Goal: Find specific page/section: Find specific page/section

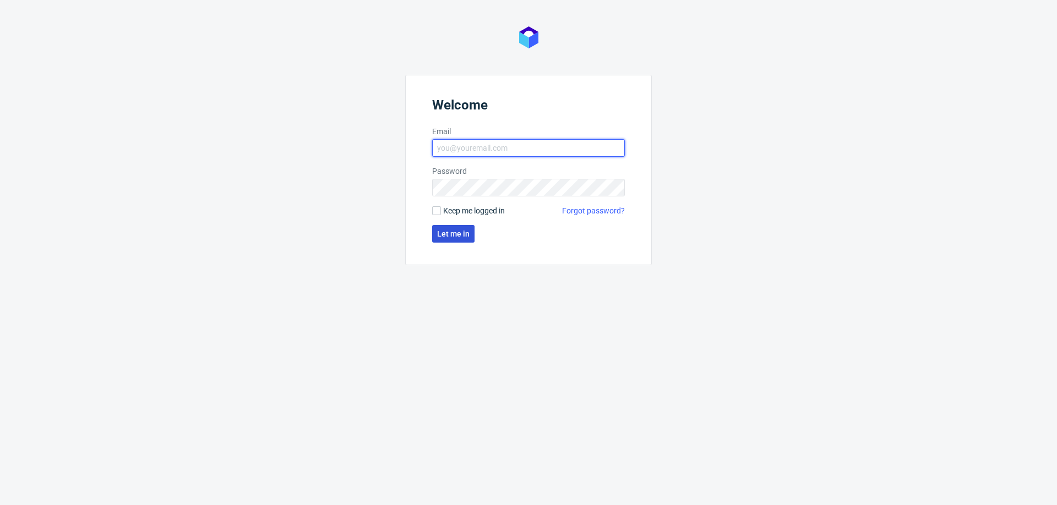
type input "[PERSON_NAME][EMAIL_ADDRESS][PERSON_NAME][DOMAIN_NAME]"
click at [453, 242] on button "Let me in" at bounding box center [453, 234] width 42 height 18
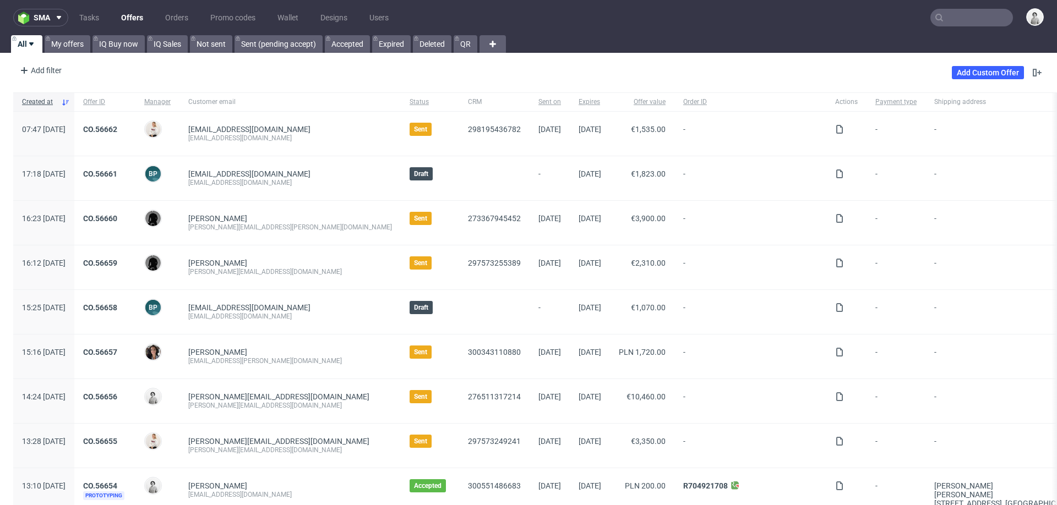
click at [976, 15] on input "text" at bounding box center [972, 18] width 83 height 18
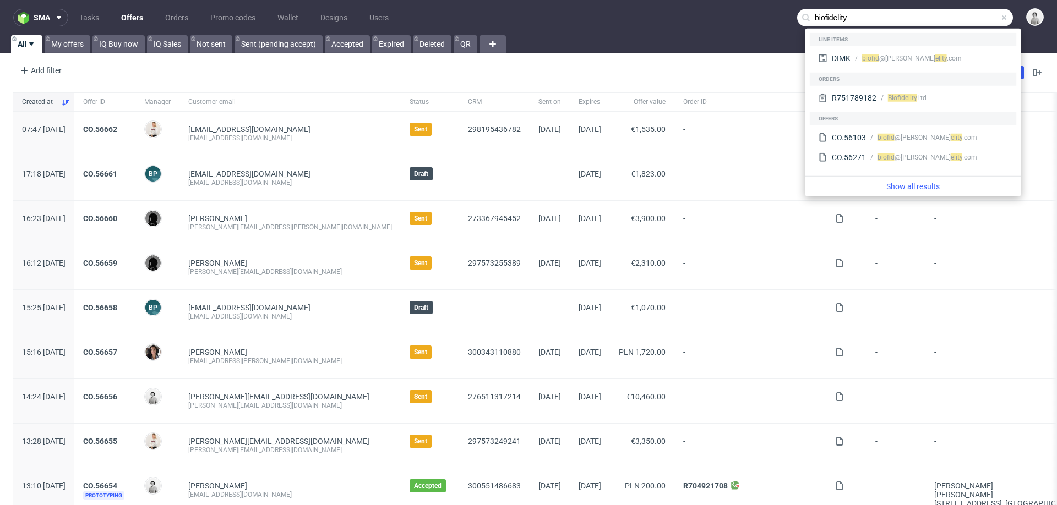
type input "biofidelity"
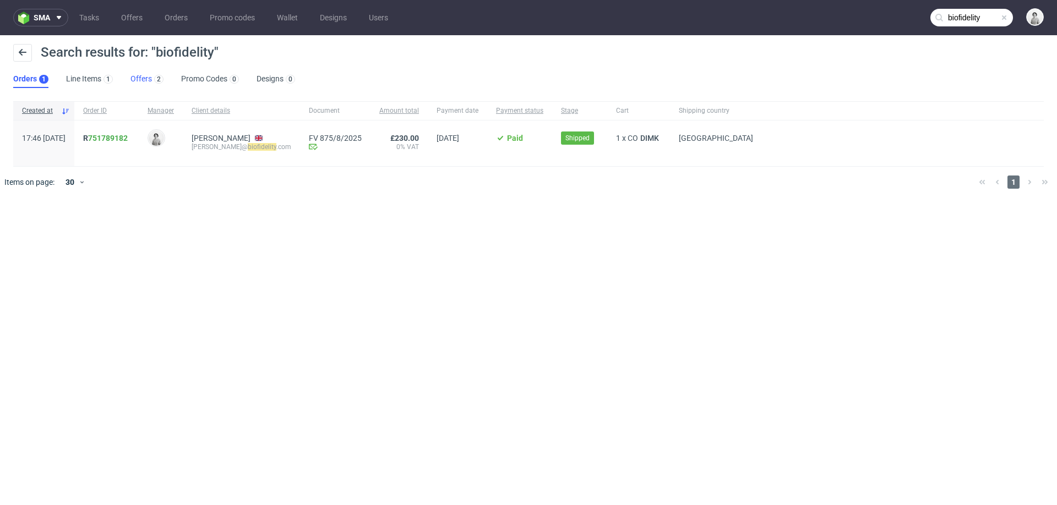
click at [140, 80] on link "Offers 2" at bounding box center [146, 79] width 33 height 18
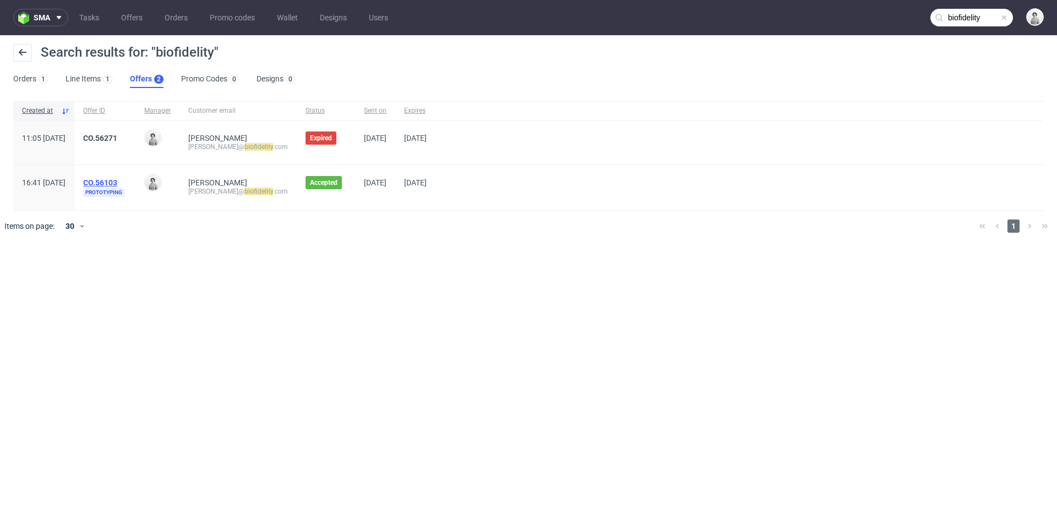
click at [117, 183] on link "CO.56103" at bounding box center [100, 182] width 34 height 9
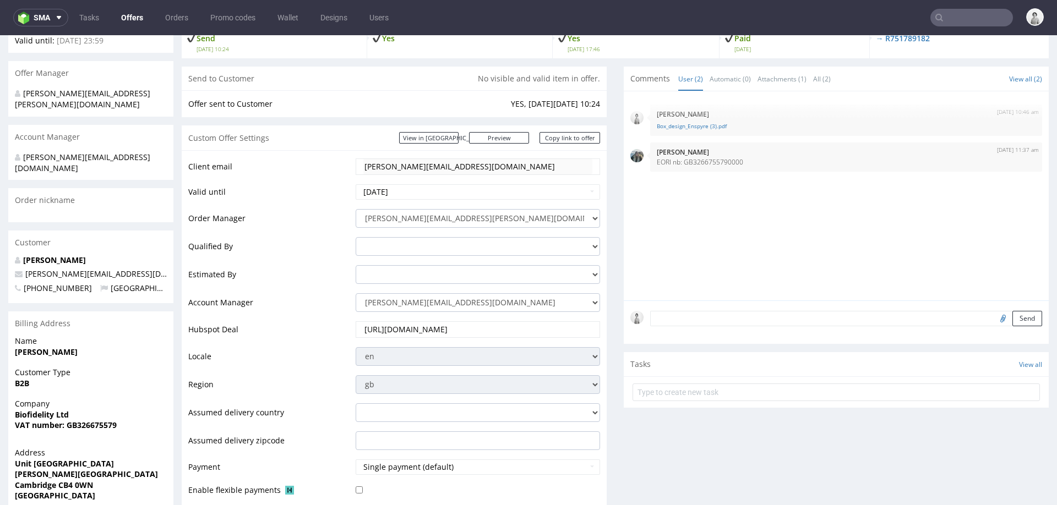
scroll to position [143, 0]
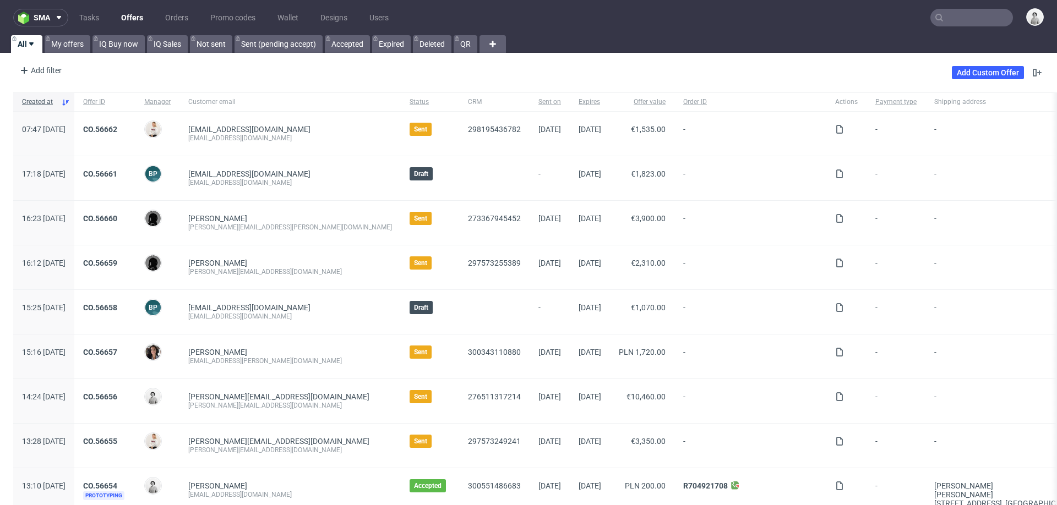
click at [955, 20] on input "text" at bounding box center [972, 18] width 83 height 18
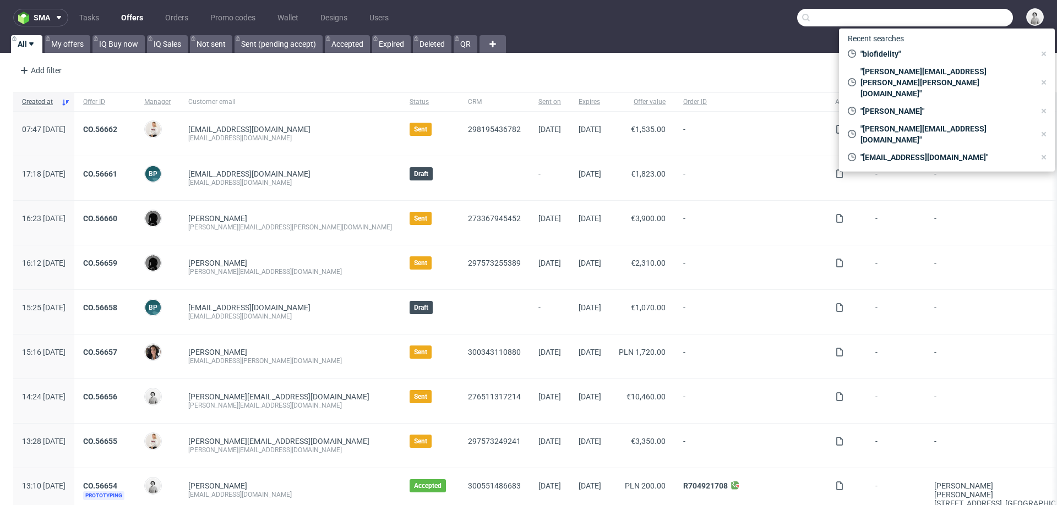
paste input "[EMAIL_ADDRESS][DOMAIN_NAME]"
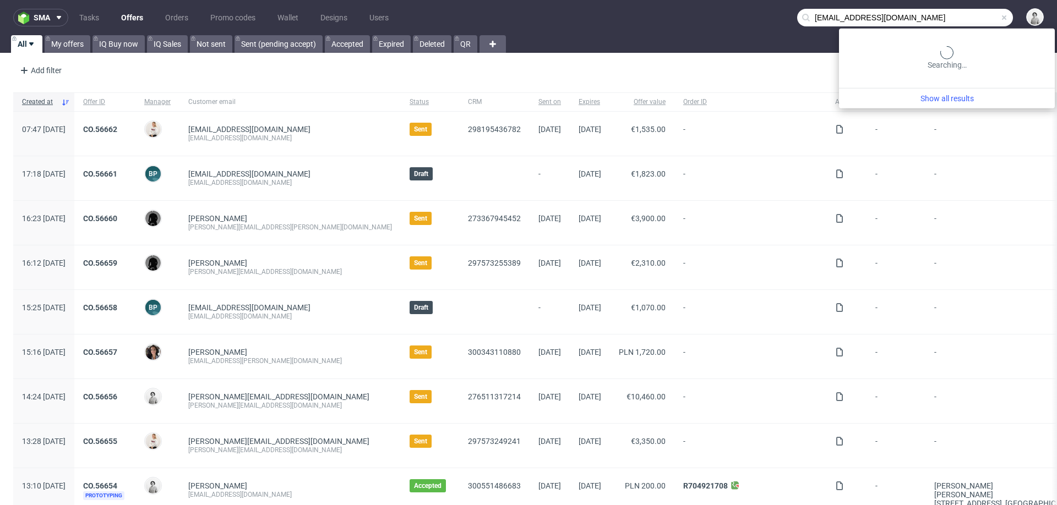
type input "[EMAIL_ADDRESS][DOMAIN_NAME]"
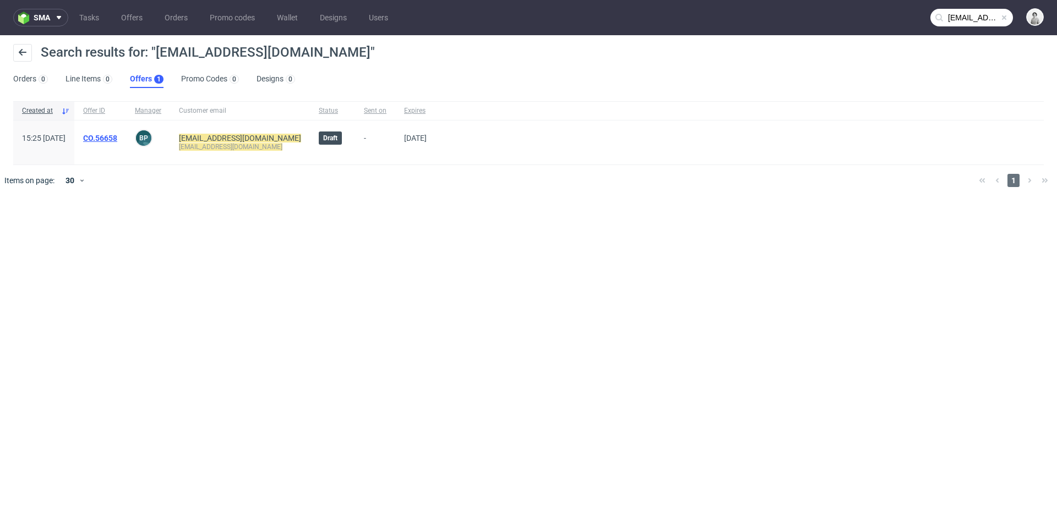
click at [117, 135] on link "CO.56658" at bounding box center [100, 138] width 34 height 9
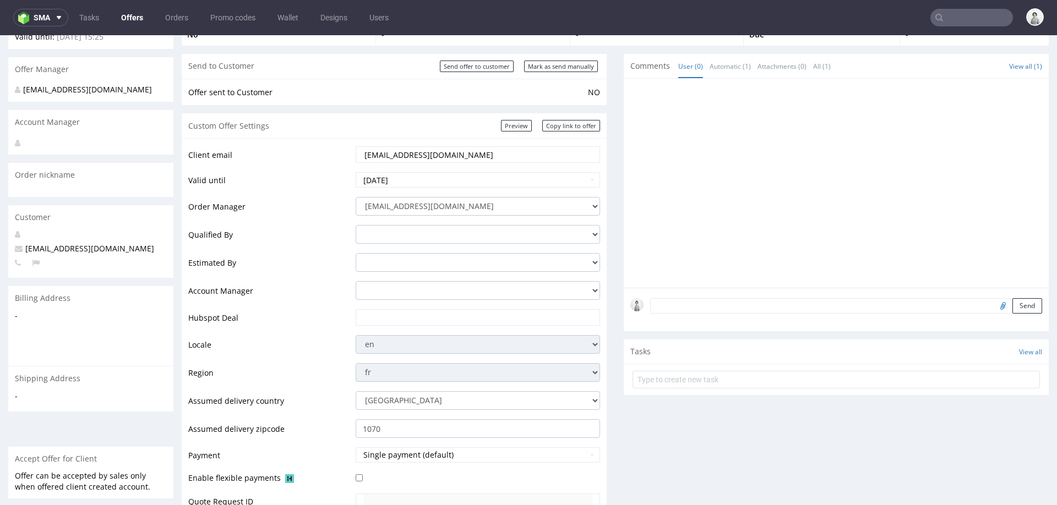
scroll to position [80, 0]
click at [496, 208] on select "[EMAIL_ADDRESS][DOMAIN_NAME] [PERSON_NAME][DOMAIN_NAME][EMAIL_ADDRESS][PERSON_N…" at bounding box center [478, 208] width 244 height 19
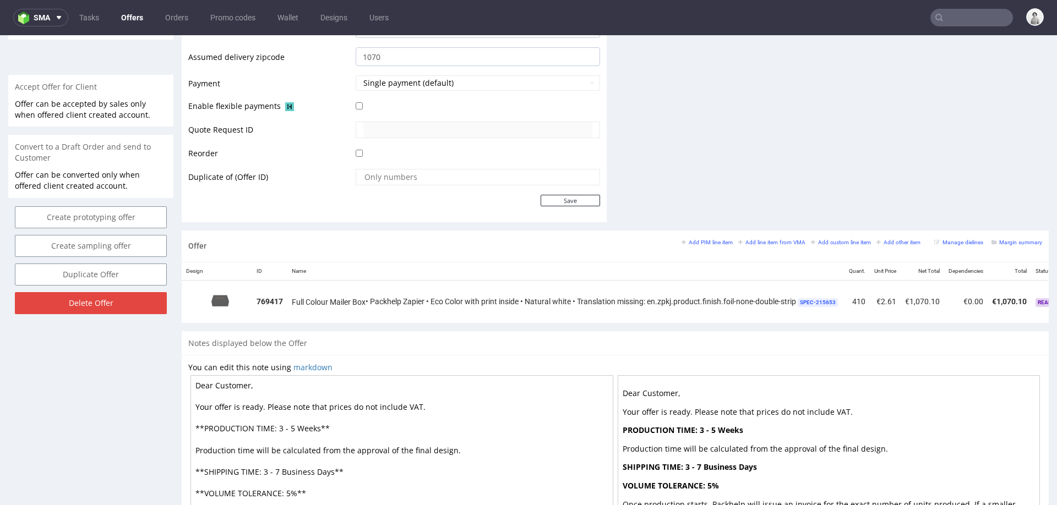
scroll to position [453, 0]
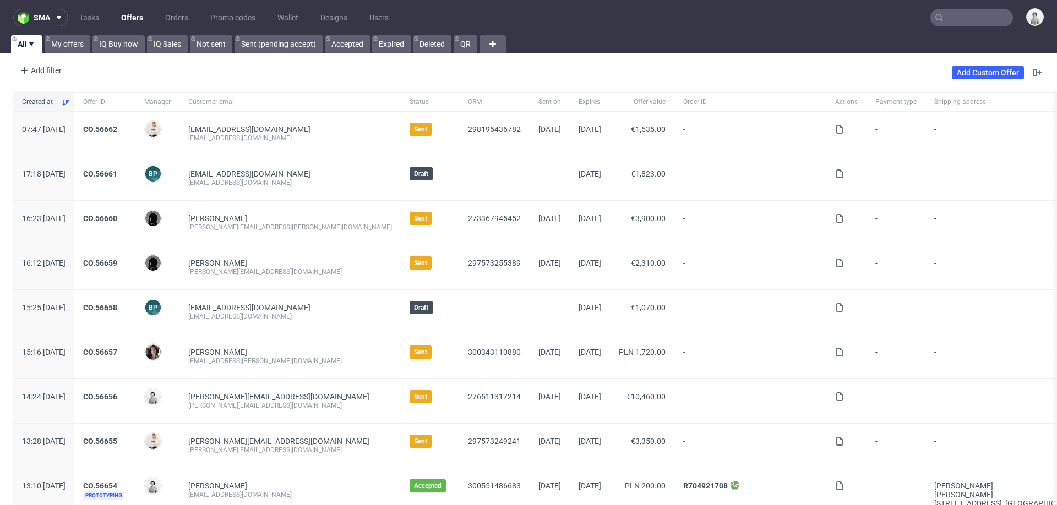
click at [971, 15] on input "text" at bounding box center [972, 18] width 83 height 18
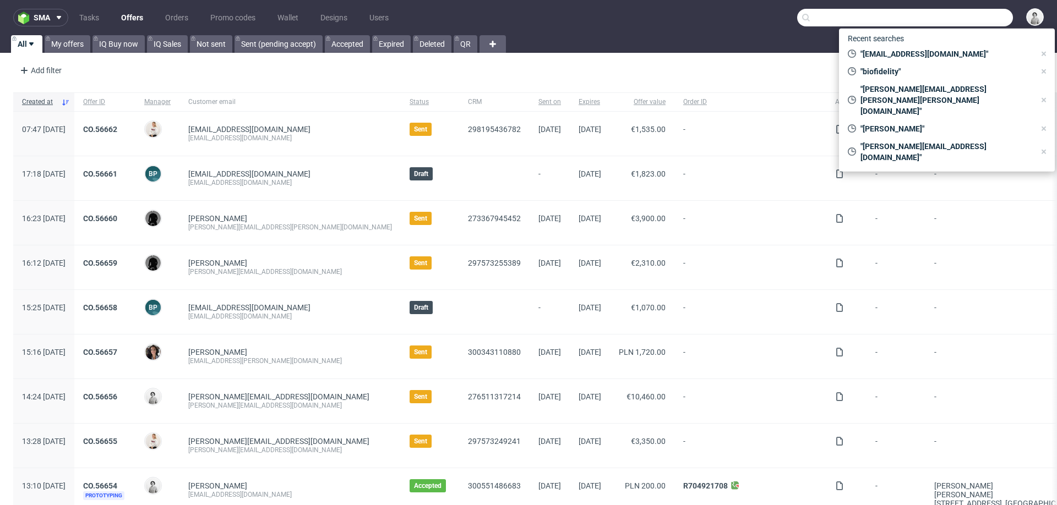
paste input "marie@aufexproductions.de"
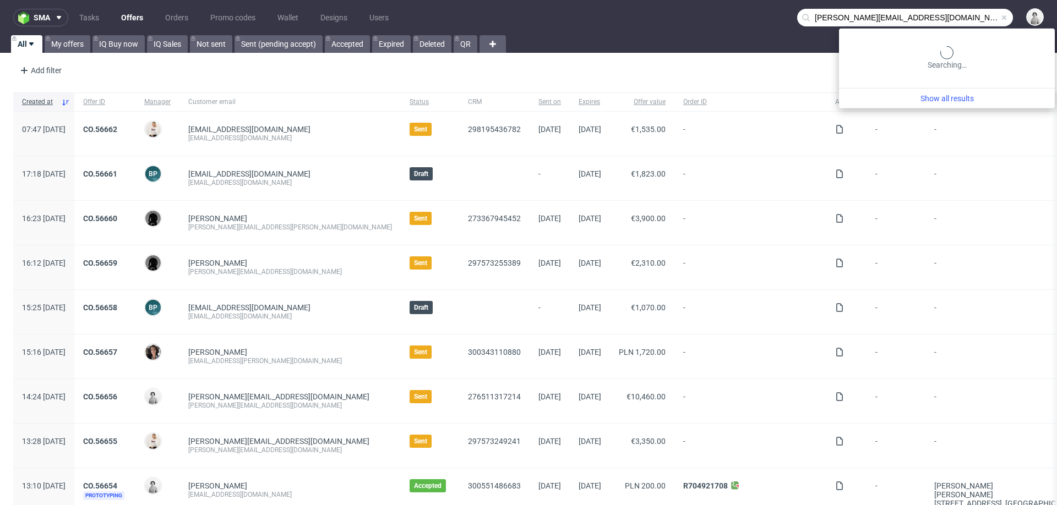
type input "marie@aufexproductions.de"
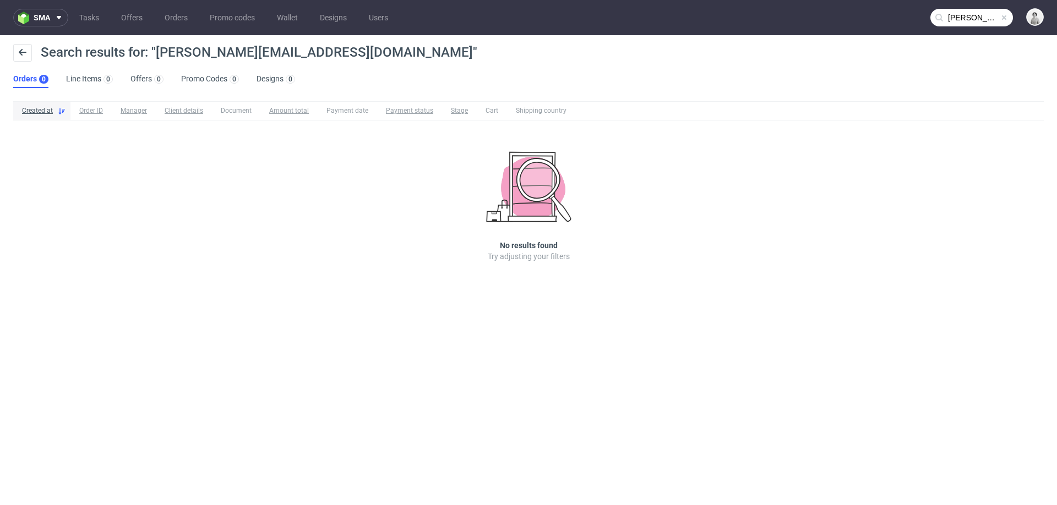
click at [969, 21] on input "marie@aufexproductions.de" at bounding box center [972, 18] width 83 height 18
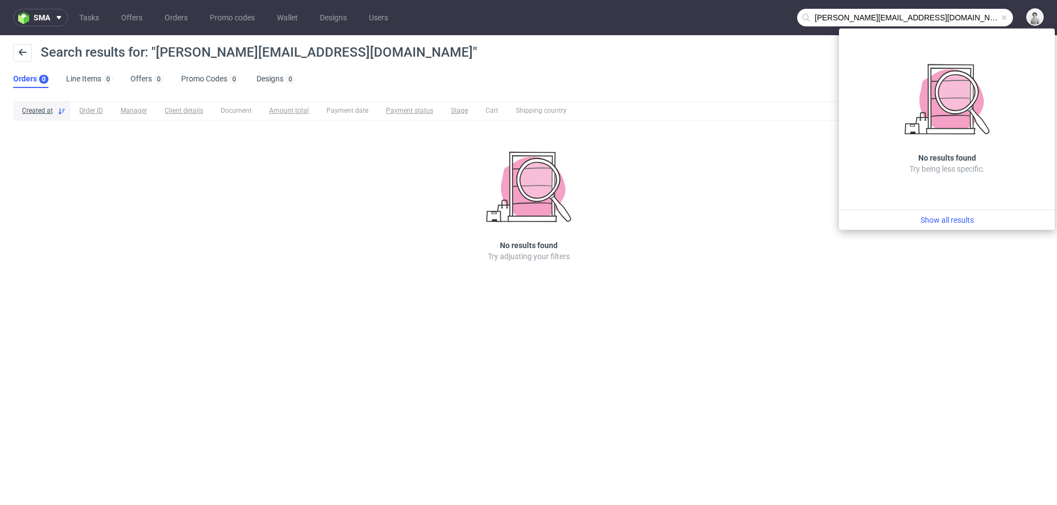
click at [824, 17] on input "marie@aufexproductions.de" at bounding box center [905, 18] width 216 height 18
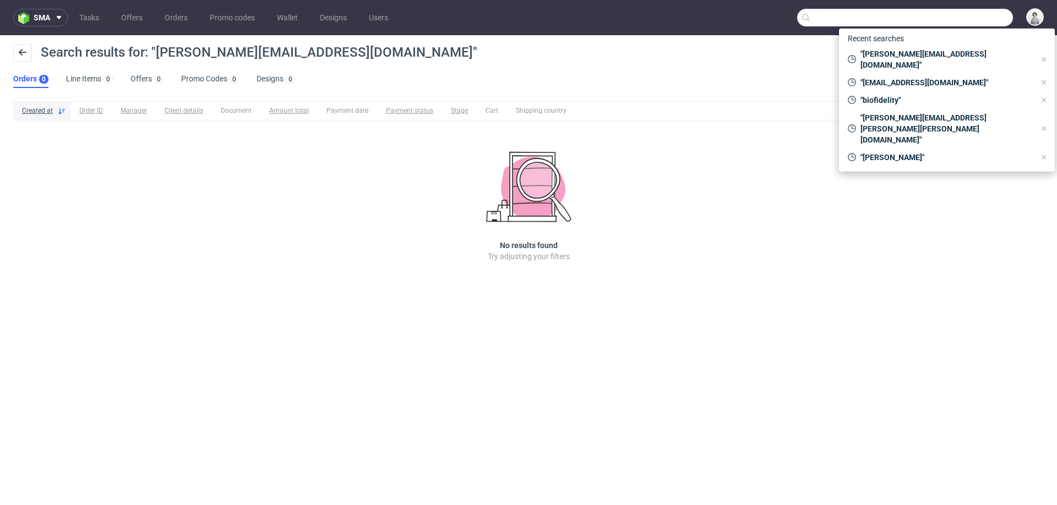
paste input "marie@aufexproductions.de"
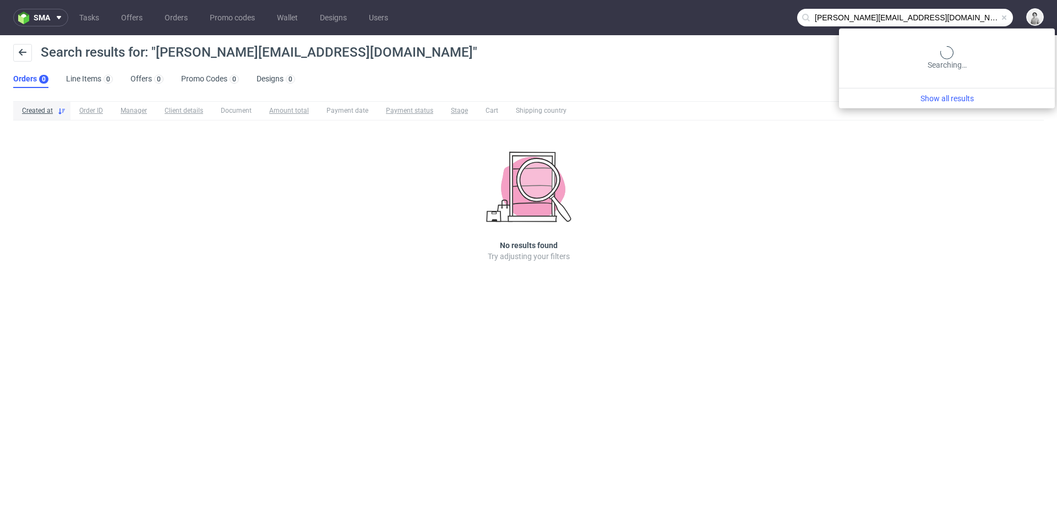
click at [824, 17] on input "marie@aufexproductions.de" at bounding box center [905, 18] width 216 height 18
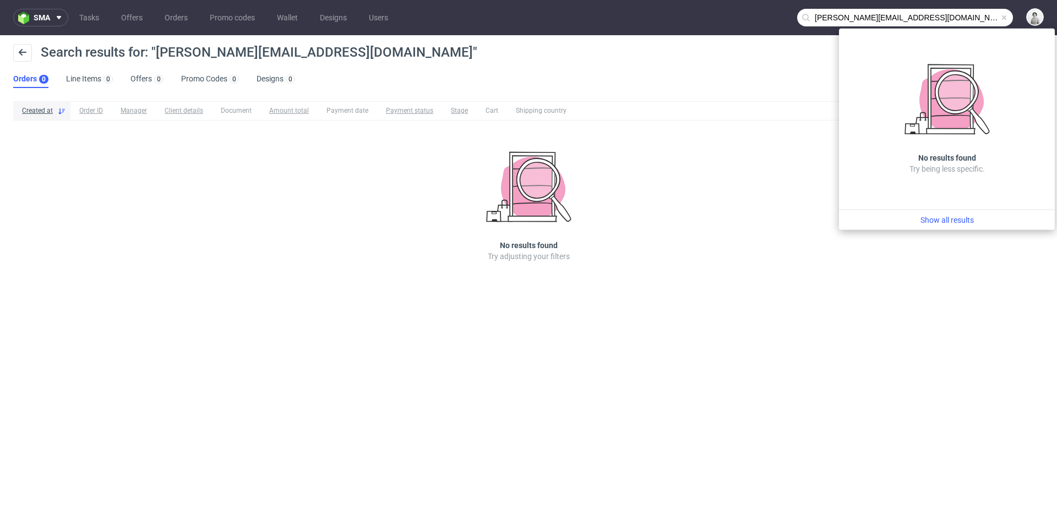
click at [824, 17] on input "marie@aufexproductions.de" at bounding box center [905, 18] width 216 height 18
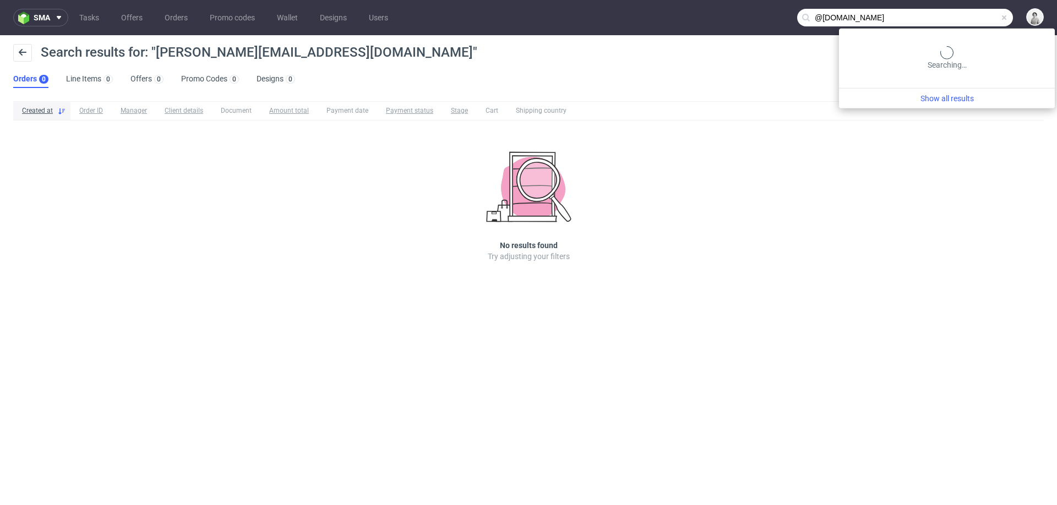
type input "@aufexproductions.de"
